Goal: Task Accomplishment & Management: Manage account settings

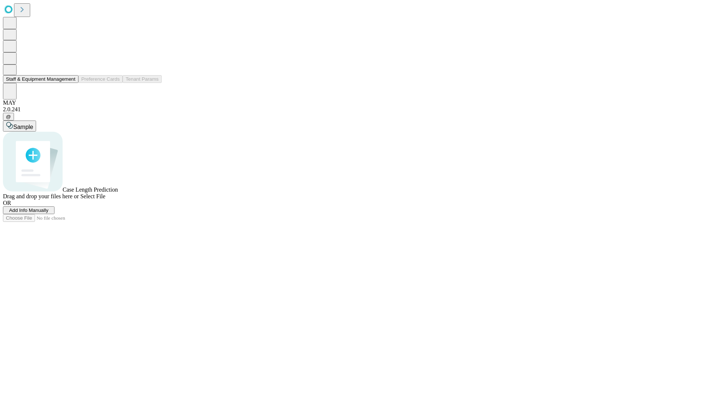
click at [70, 83] on button "Staff & Equipment Management" at bounding box center [41, 79] width 76 height 8
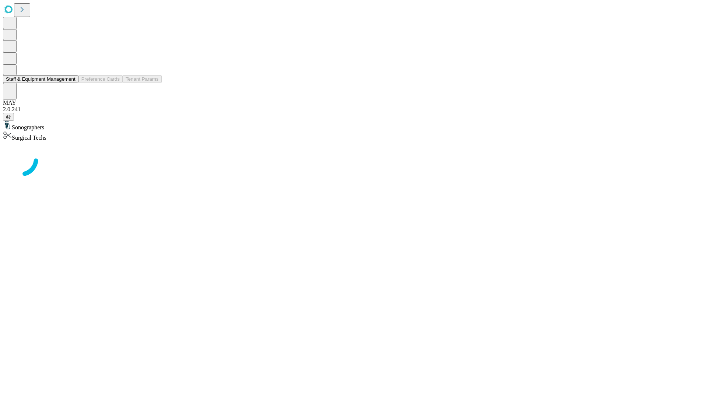
click at [70, 83] on button "Staff & Equipment Management" at bounding box center [41, 79] width 76 height 8
